Goal: Navigation & Orientation: Find specific page/section

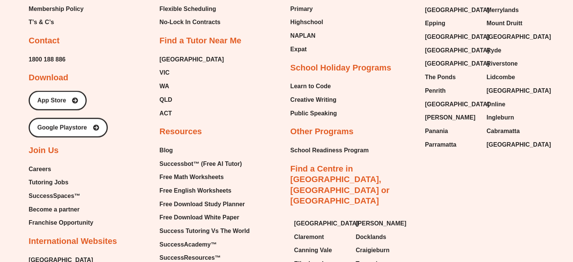
scroll to position [4280, 0]
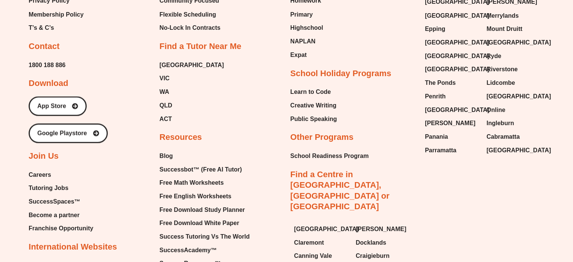
click at [213, 190] on span "Free English Worksheets" at bounding box center [195, 195] width 72 height 11
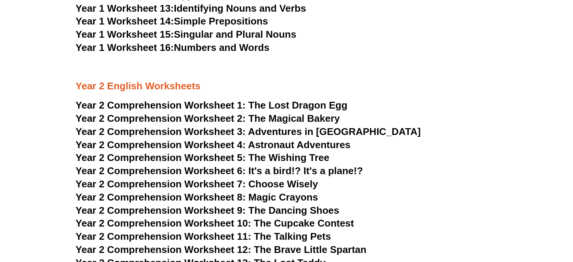
scroll to position [1510, 0]
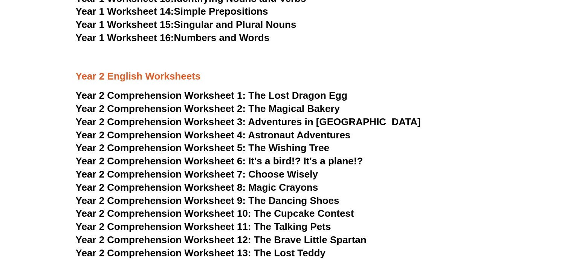
click at [260, 122] on span "Adventures in [GEOGRAPHIC_DATA]" at bounding box center [334, 121] width 172 height 11
